Goal: Communication & Community: Share content

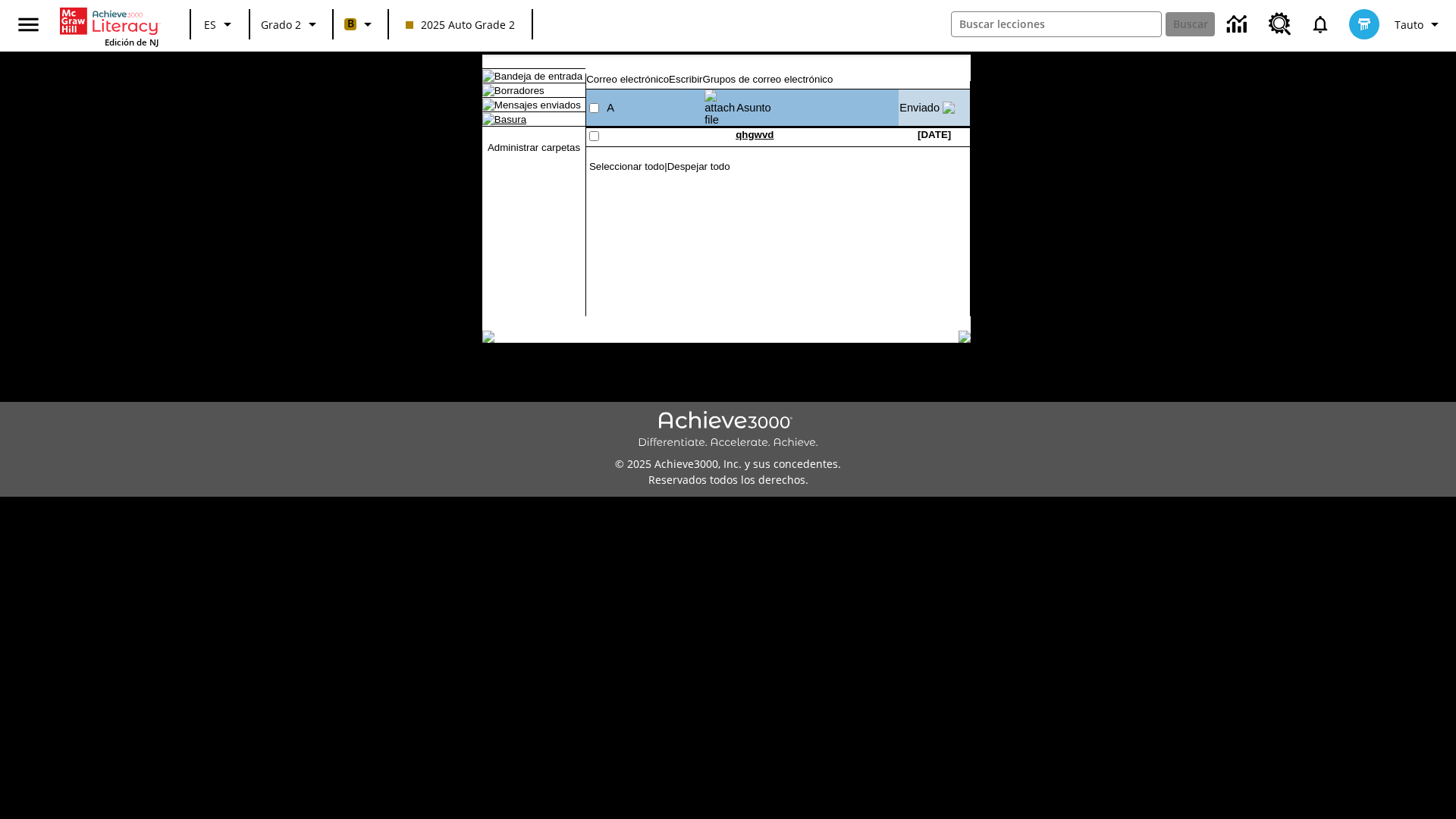
click at [497, 125] on link "Basura" at bounding box center [510, 119] width 32 height 11
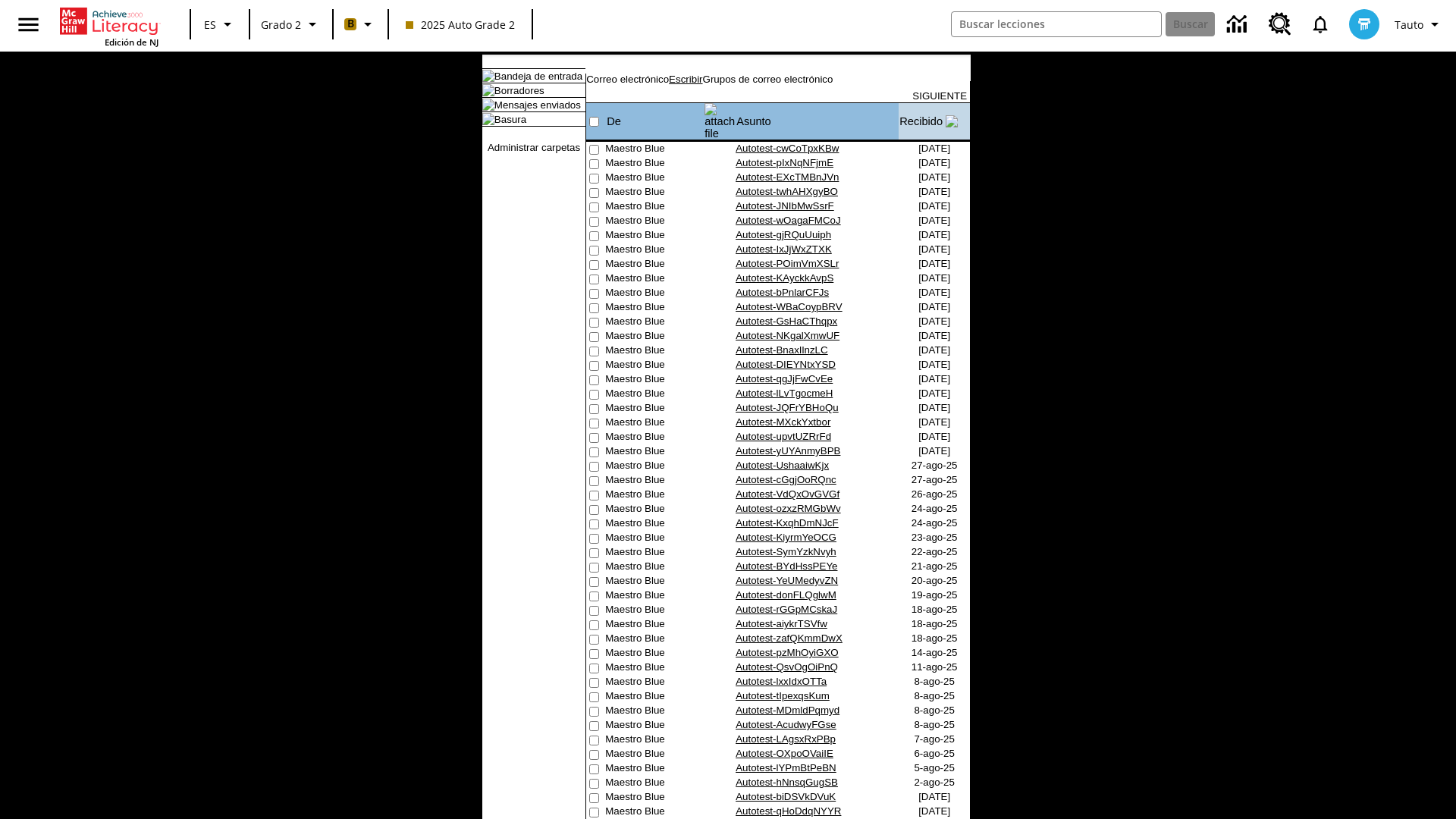
click at [702, 85] on link "Escribir" at bounding box center [686, 79] width 34 height 11
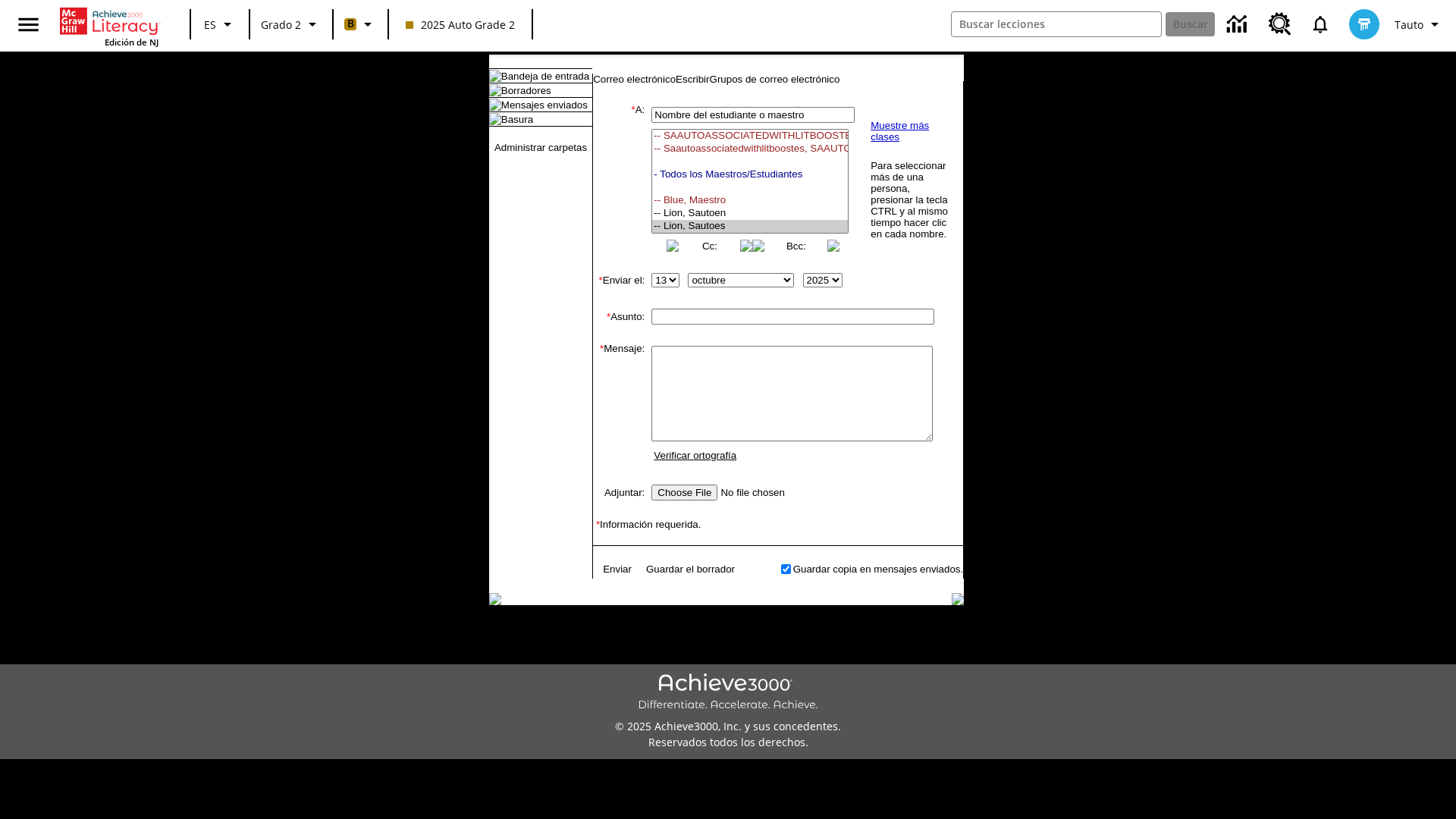
select select "U,21437111,1"
type input "Autotest-YbxiiLuZJu"
type textarea "email body message"
click at [610, 575] on link "Enviar" at bounding box center [617, 569] width 29 height 11
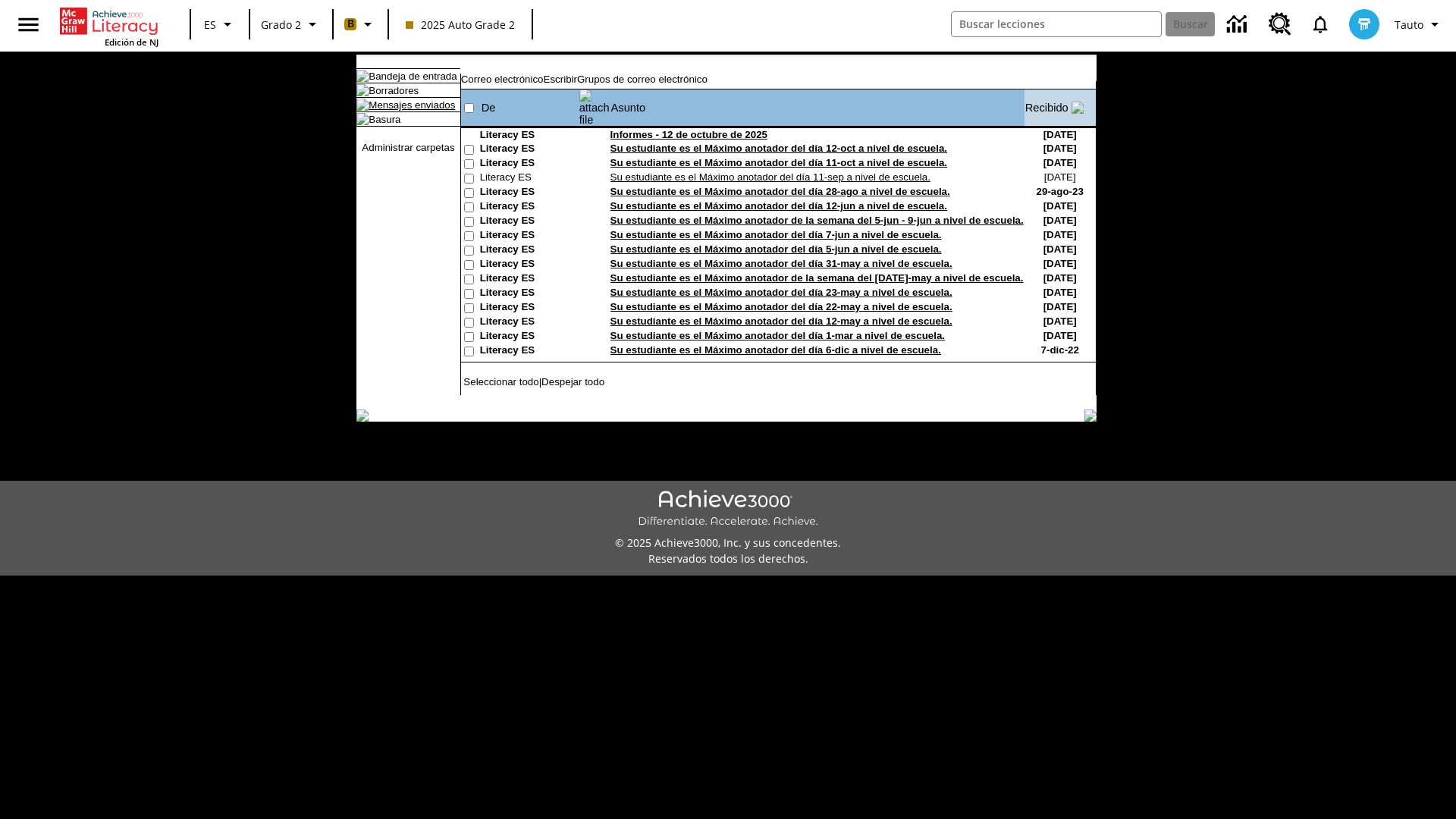
click at [404, 111] on link "Mensajes enviados" at bounding box center [411, 105] width 86 height 11
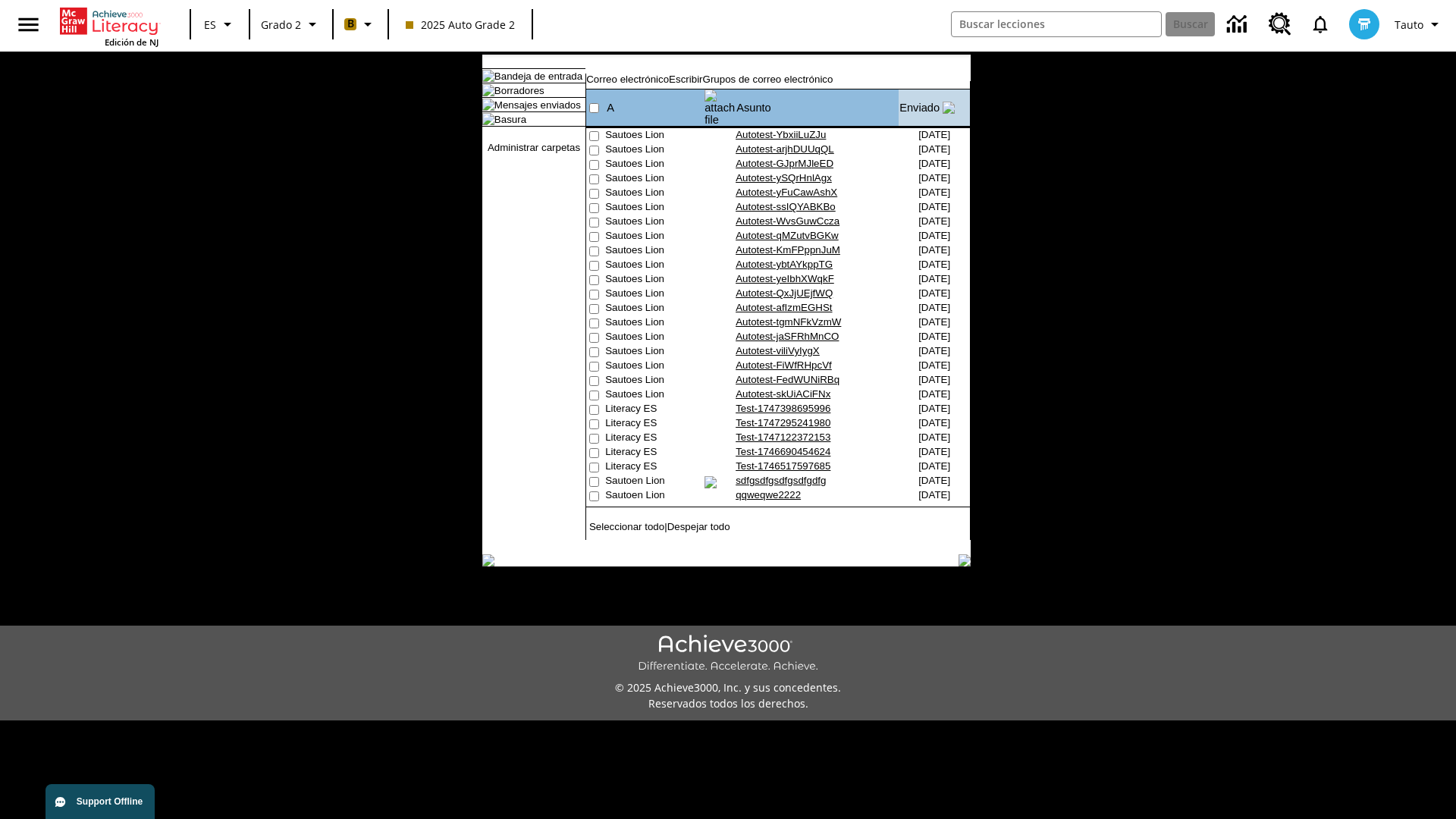
click at [592, 131] on input"] "checkbox" at bounding box center [594, 136] width 10 height 10
checkbox input"] "true"
